Goal: Task Accomplishment & Management: Manage account settings

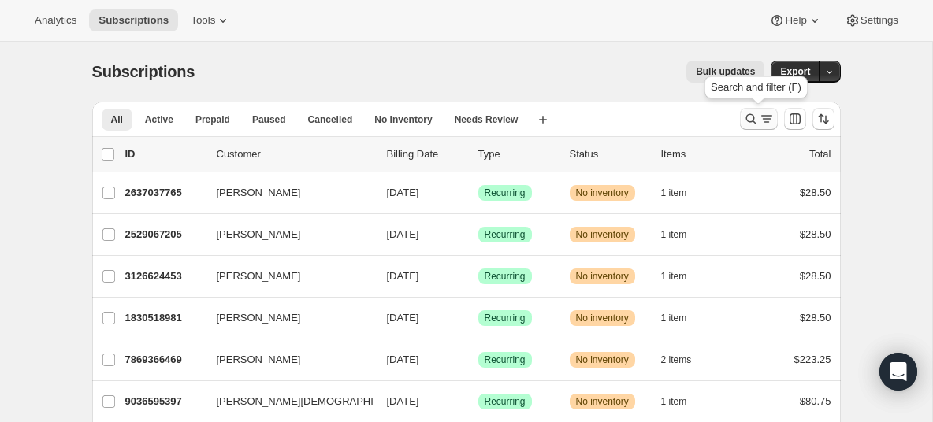
click at [755, 118] on icon "Search and filter results" at bounding box center [751, 119] width 16 height 16
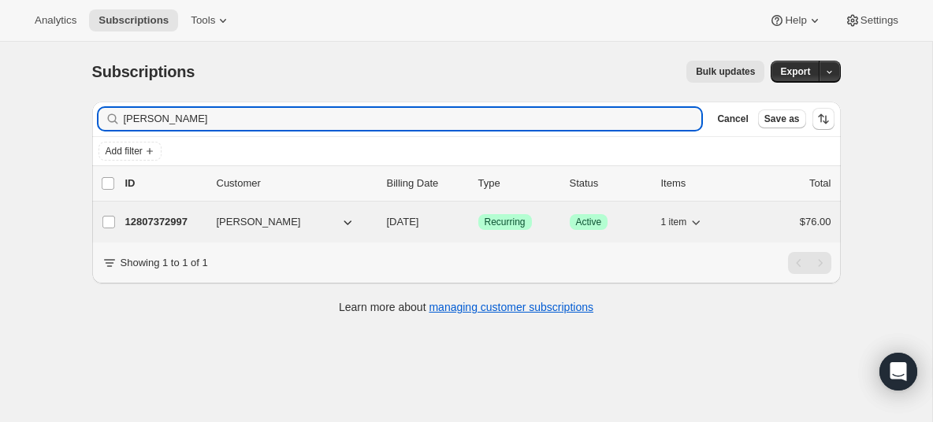
type input "[PERSON_NAME]"
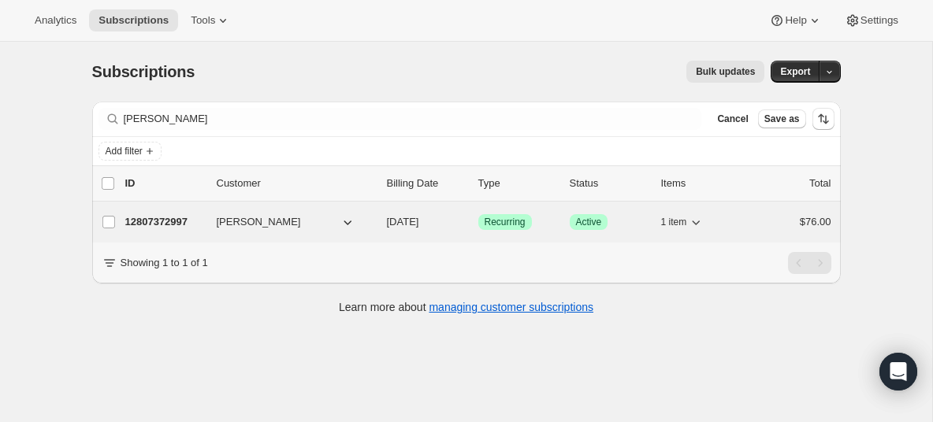
click at [348, 227] on icon "button" at bounding box center [348, 222] width 16 height 16
click at [176, 223] on p "12807372997" at bounding box center [164, 222] width 79 height 16
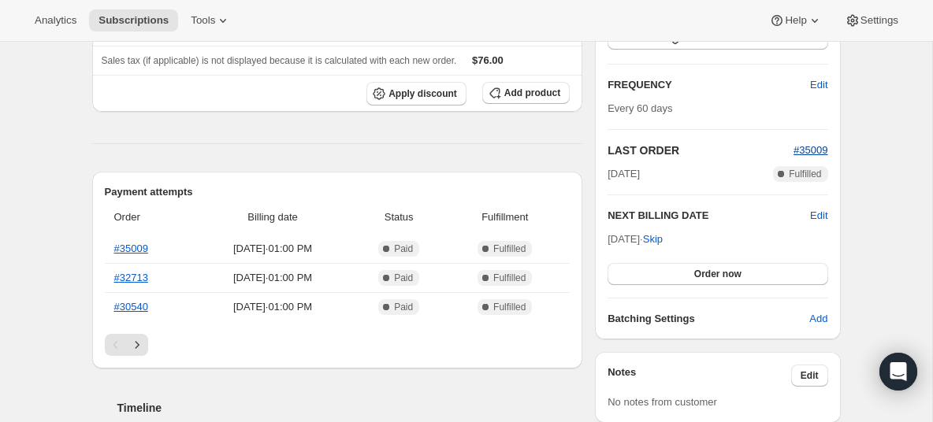
scroll to position [245, 0]
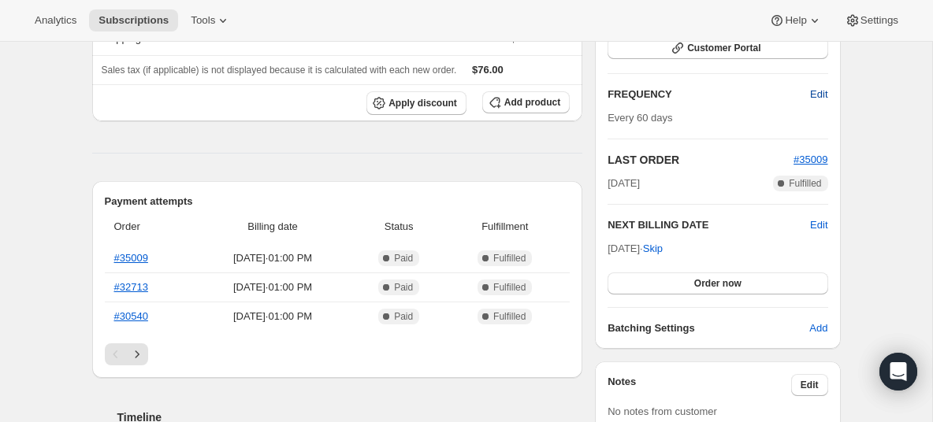
click at [817, 93] on span "Edit" at bounding box center [818, 95] width 17 height 16
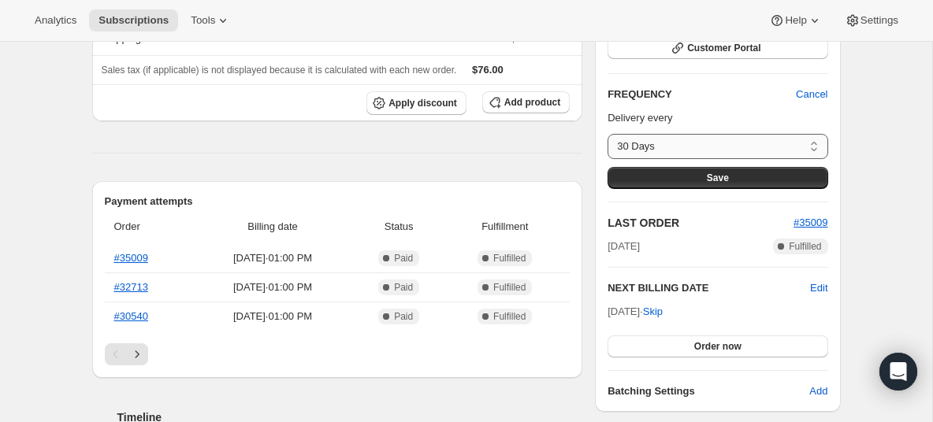
click at [721, 150] on select "30 Days 60 Days Custom..." at bounding box center [718, 146] width 220 height 25
select select "custom"
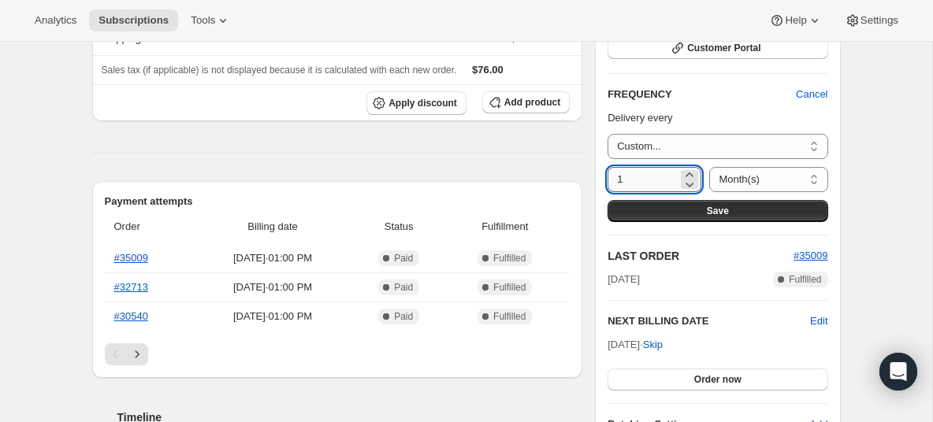
click at [651, 176] on input "1" at bounding box center [643, 179] width 70 height 25
click at [720, 178] on select "Day(s) Week(s) Month(s) Year(s)" at bounding box center [768, 179] width 118 height 25
select select "DAY"
click at [656, 186] on input "1" at bounding box center [643, 179] width 70 height 25
type input "90"
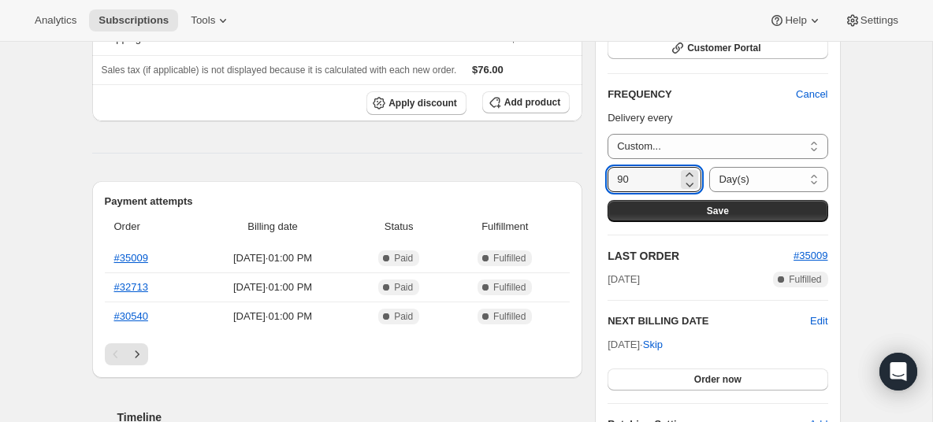
click at [673, 213] on button "Save" at bounding box center [718, 211] width 220 height 22
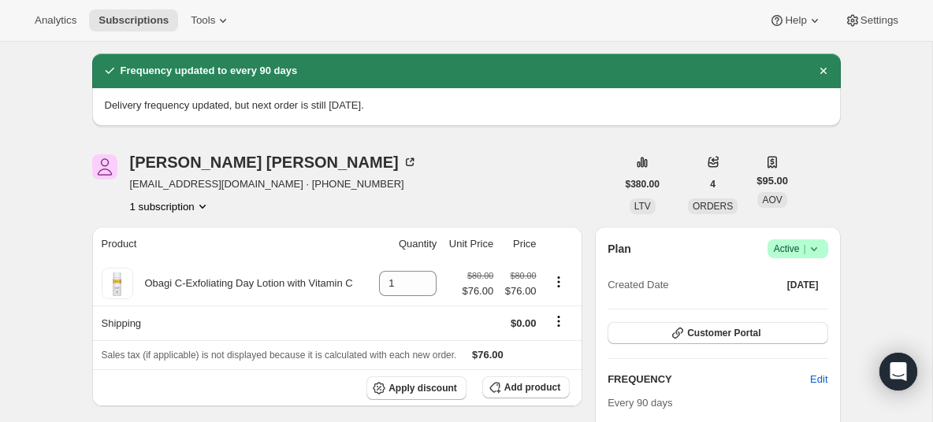
scroll to position [0, 0]
